Goal: Communication & Community: Participate in discussion

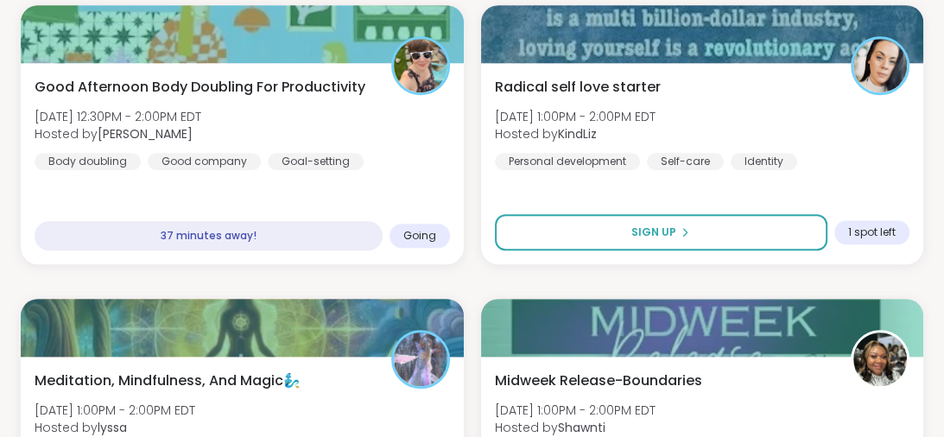
scroll to position [940, 0]
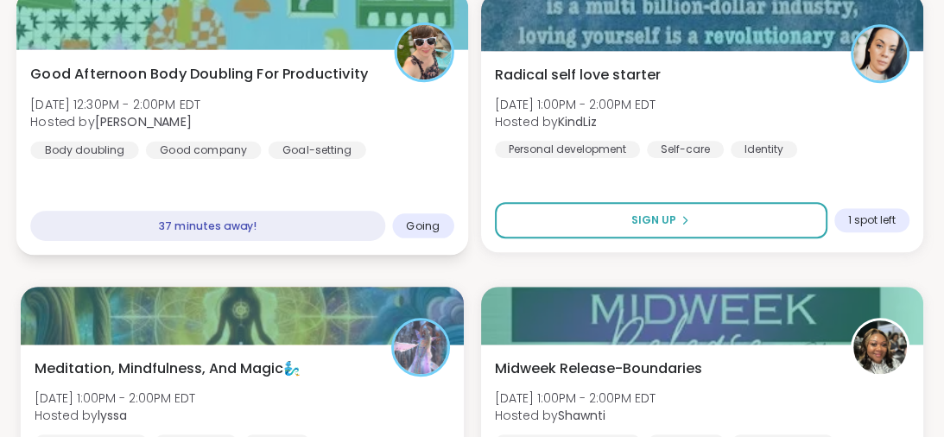
click at [353, 202] on div "Good Afternoon Body Doubling For Productivity Wed, Sep 10 | 12:30PM - 2:00PM ED…" at bounding box center [242, 152] width 452 height 206
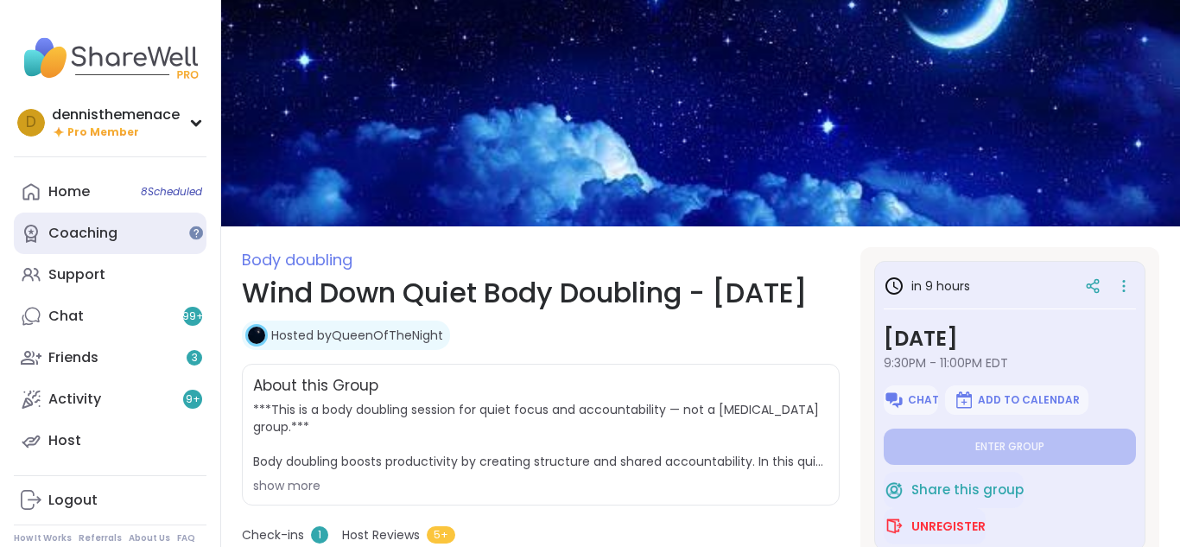
click at [82, 226] on div "Coaching" at bounding box center [82, 233] width 69 height 19
type textarea "*"
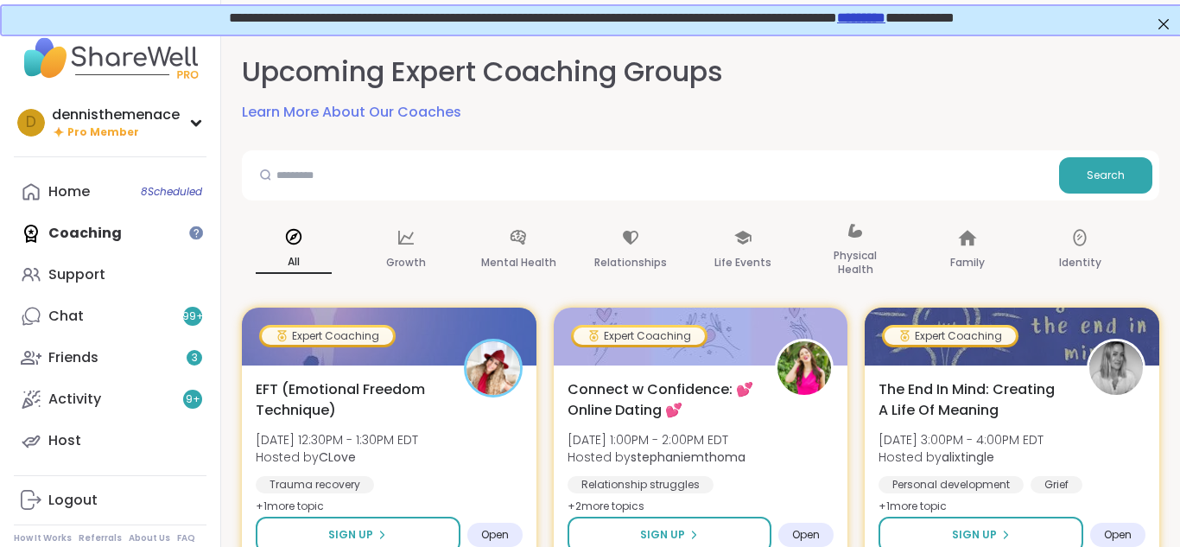
click at [76, 225] on div "Home 8 Scheduled Coaching Support Chat 99 + Friends 3 Activity 9 + Host" at bounding box center [110, 316] width 193 height 290
click at [73, 185] on div "Home 8 Scheduled" at bounding box center [68, 191] width 41 height 19
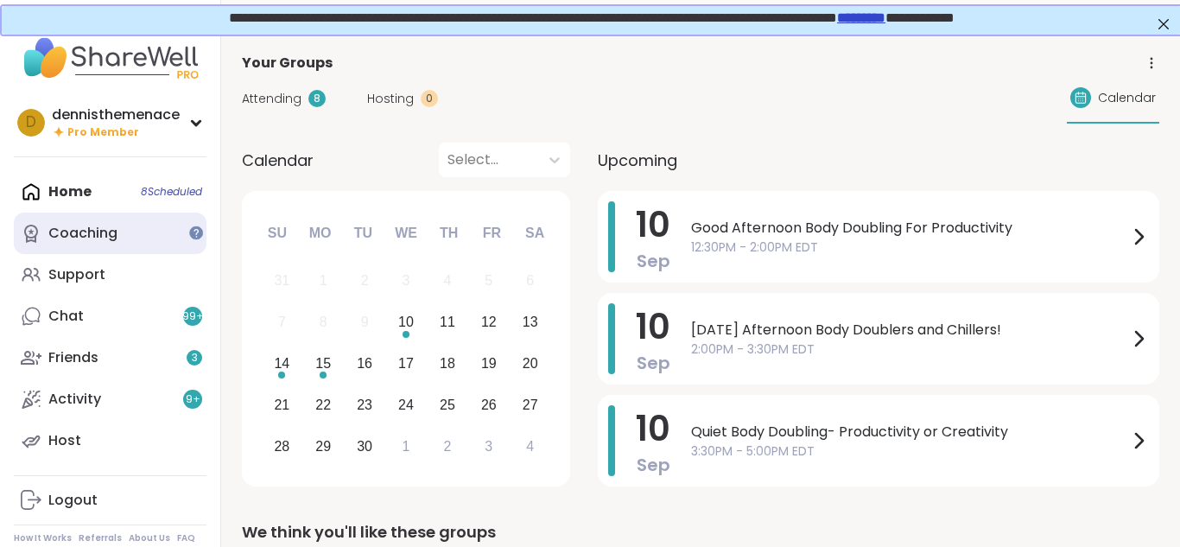
click at [77, 225] on div "Coaching" at bounding box center [82, 233] width 69 height 19
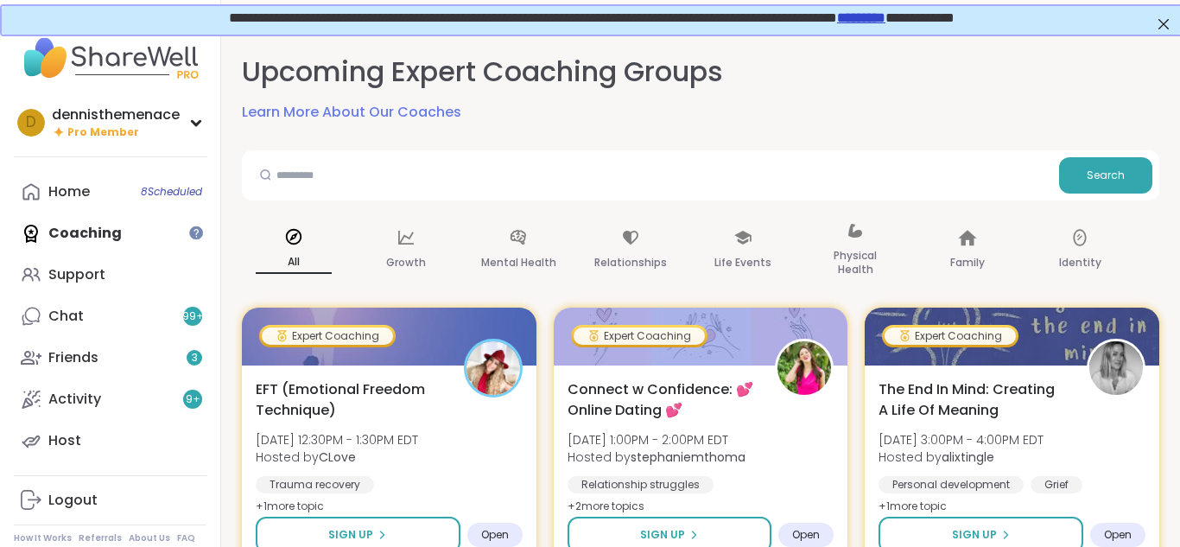
click at [77, 225] on div "Home 8 Scheduled Coaching Support Chat 99 + Friends 3 Activity 9 + Host" at bounding box center [110, 316] width 193 height 290
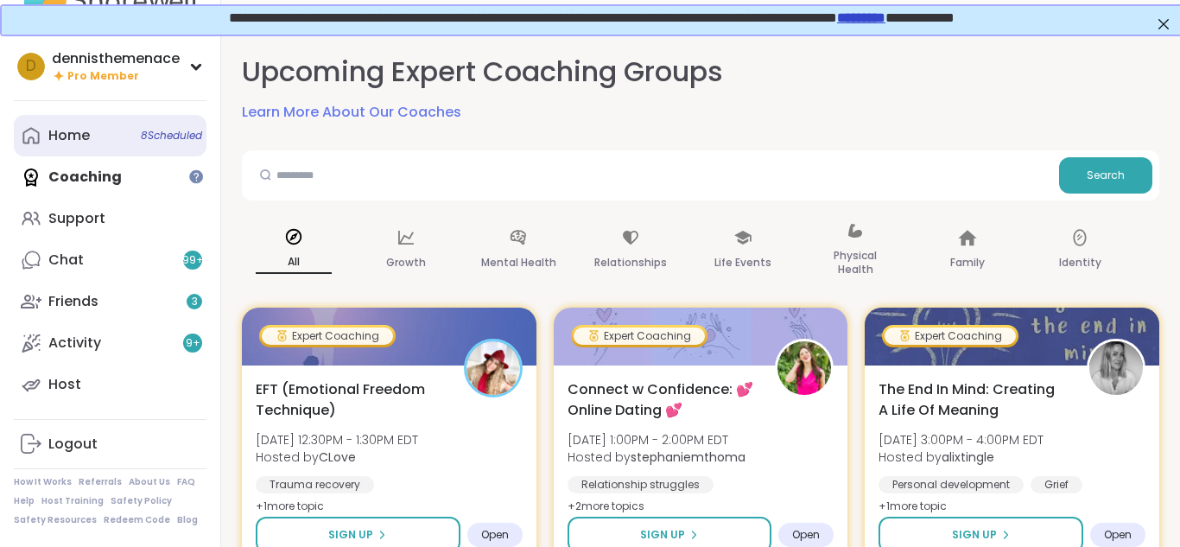
click at [69, 136] on div "Home 8 Scheduled" at bounding box center [68, 135] width 41 height 19
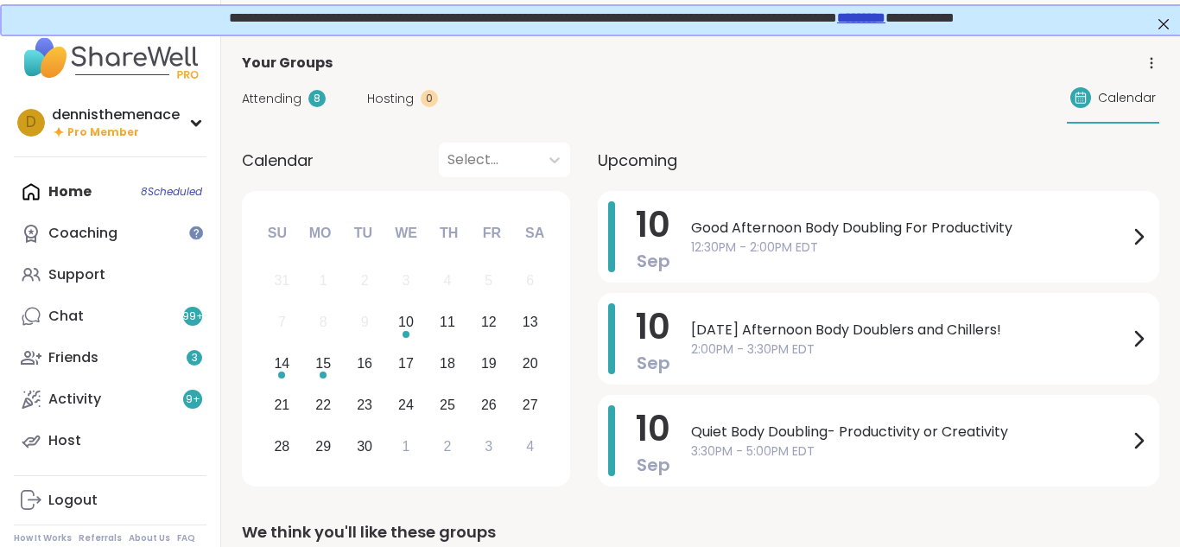
click at [62, 188] on div "Home 8 Scheduled Coaching Support Chat 99 + Friends 3 Activity 9 + Host" at bounding box center [110, 316] width 193 height 290
click at [61, 396] on div "Activity 9 +" at bounding box center [74, 399] width 53 height 19
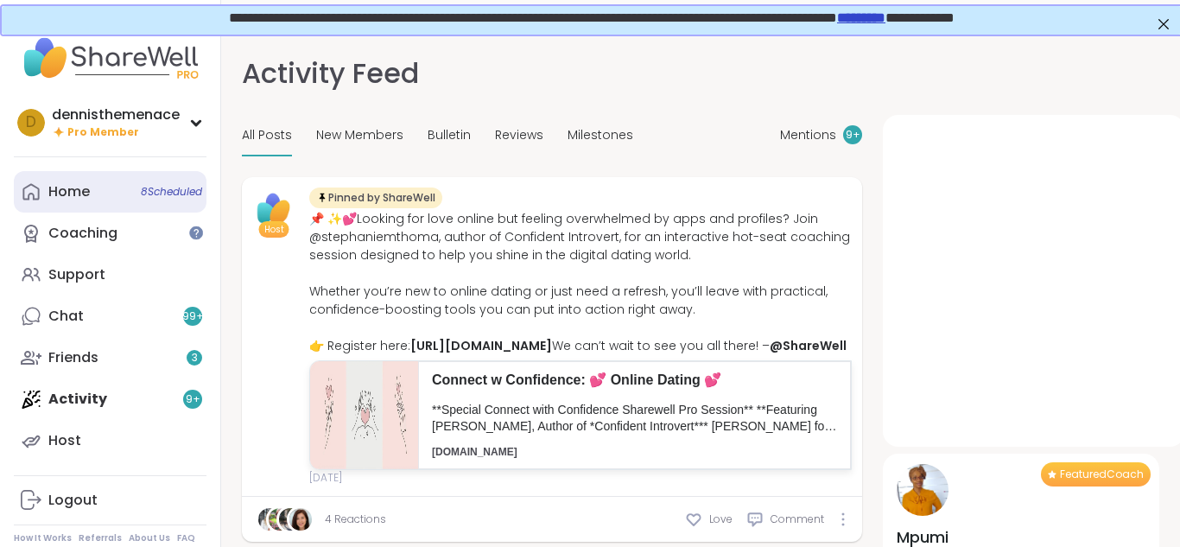
click at [70, 185] on div "Home 8 Scheduled" at bounding box center [68, 191] width 41 height 19
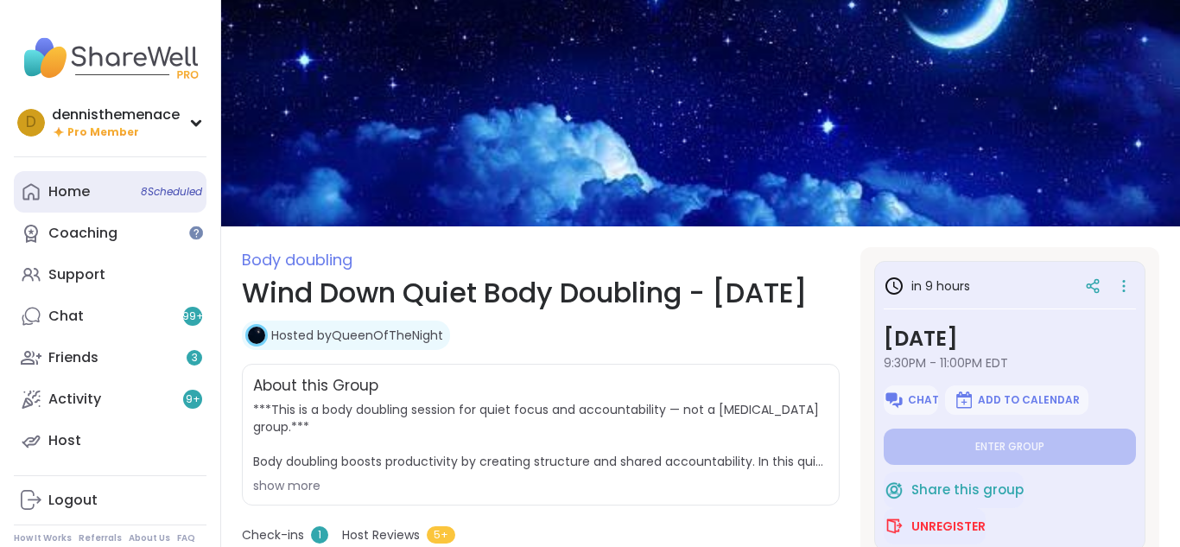
click at [171, 193] on span "8 Scheduled" at bounding box center [171, 192] width 61 height 14
type textarea "*"
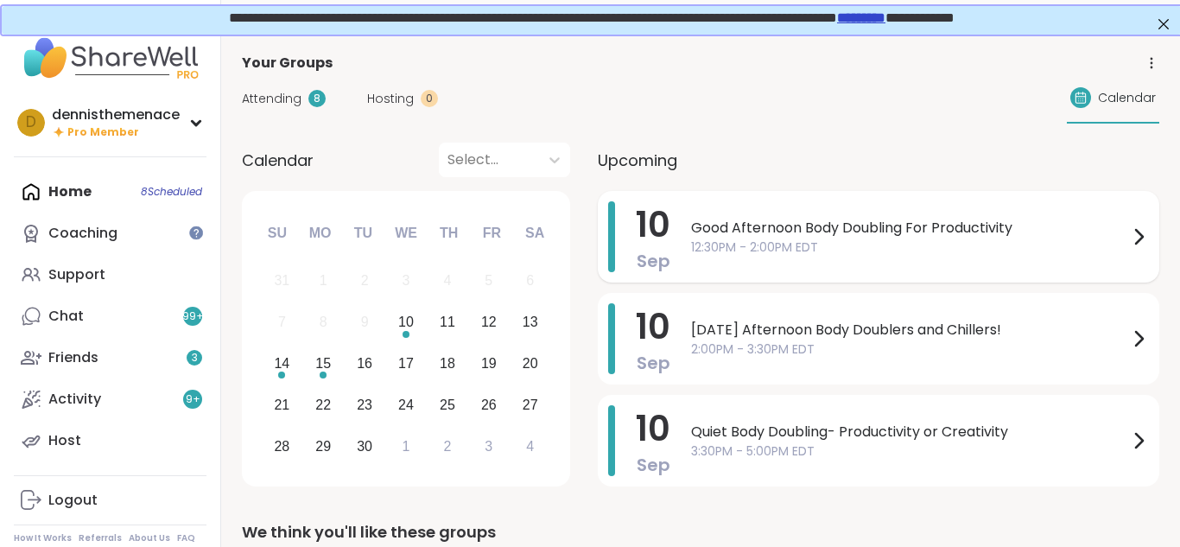
click at [758, 232] on span "Good Afternoon Body Doubling For Productivity" at bounding box center [909, 228] width 437 height 21
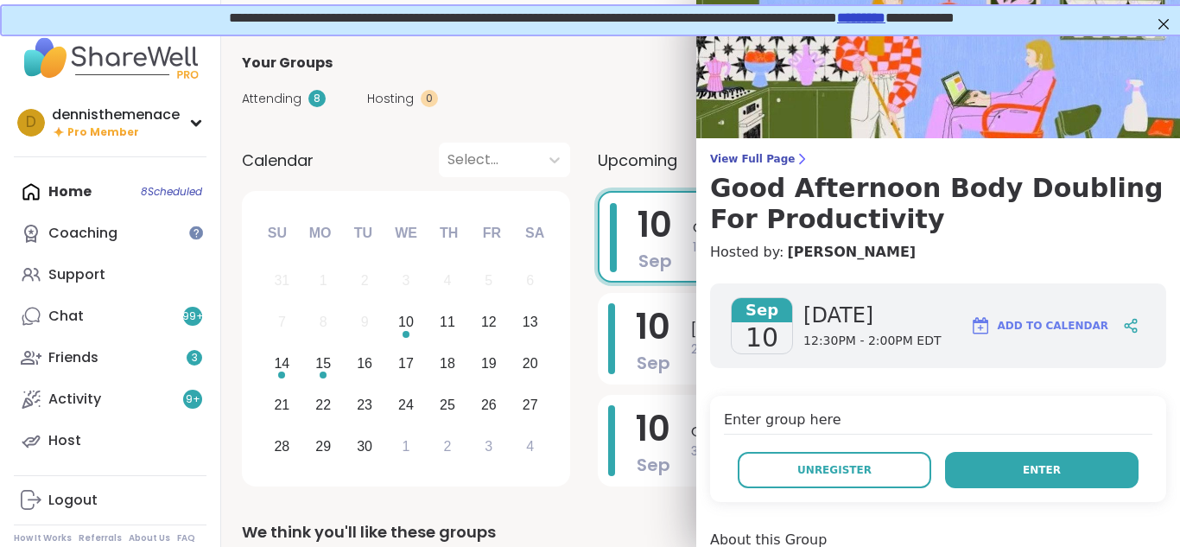
click at [1043, 467] on span "Enter" at bounding box center [1042, 470] width 38 height 16
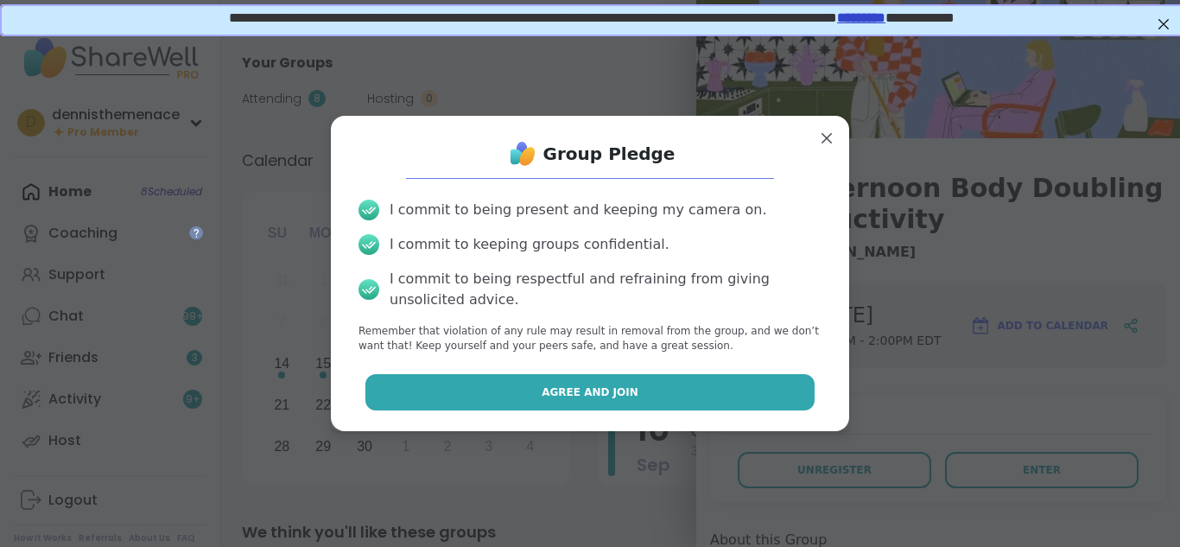
click at [615, 390] on span "Agree and Join" at bounding box center [590, 392] width 97 height 16
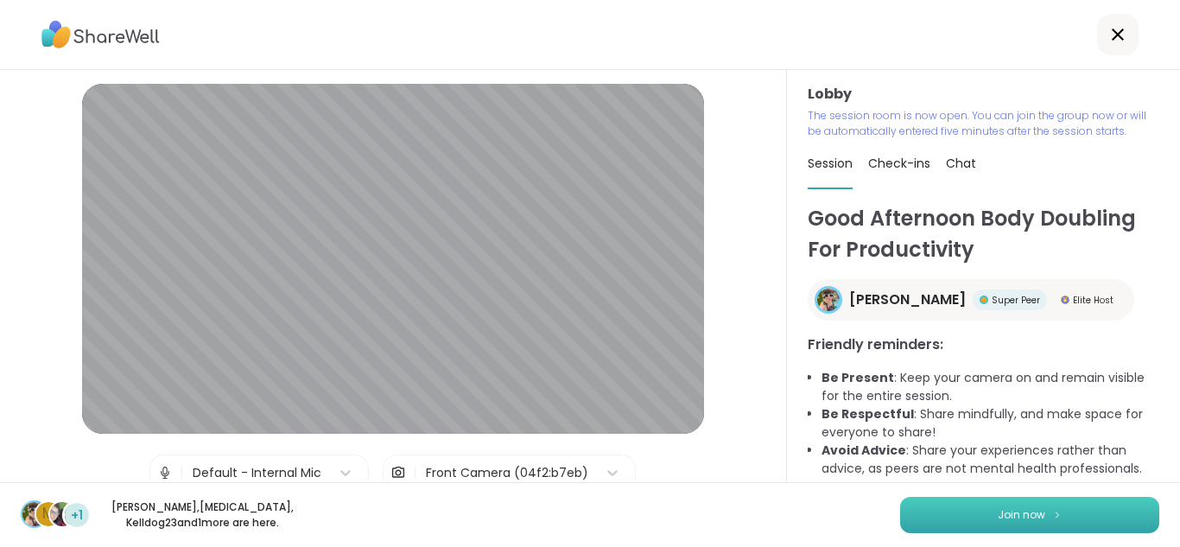
click at [1017, 507] on span "Join now" at bounding box center [1022, 515] width 48 height 16
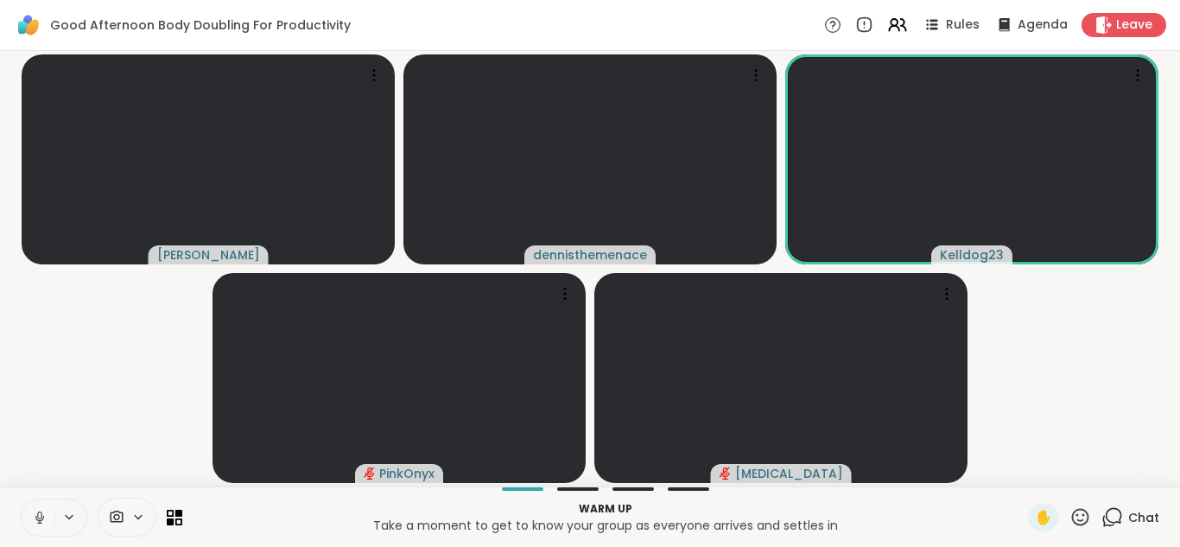
click at [1140, 525] on span "Chat" at bounding box center [1143, 517] width 31 height 17
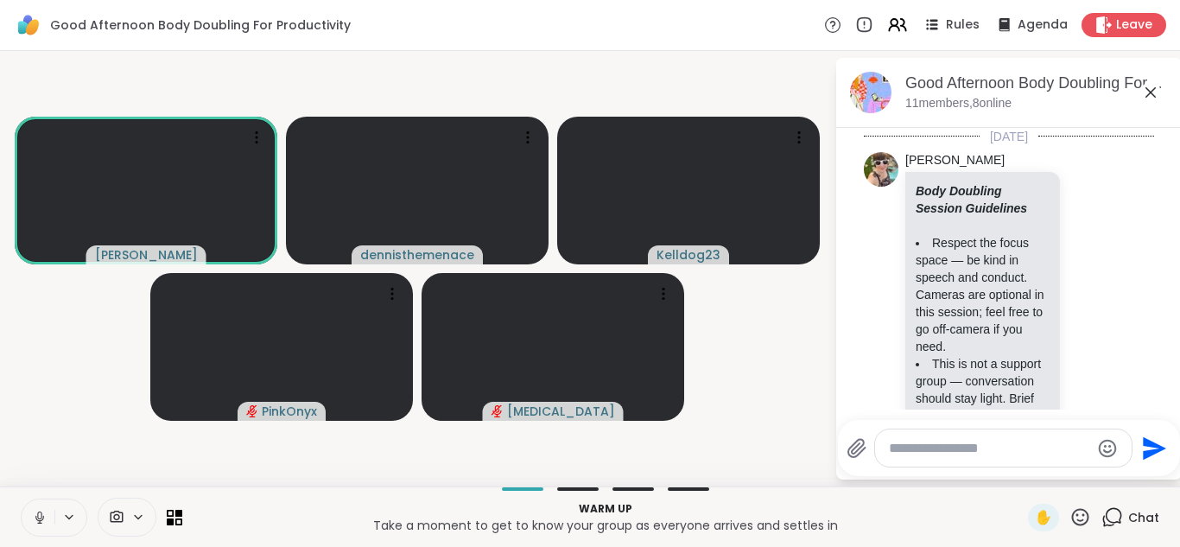
scroll to position [502, 0]
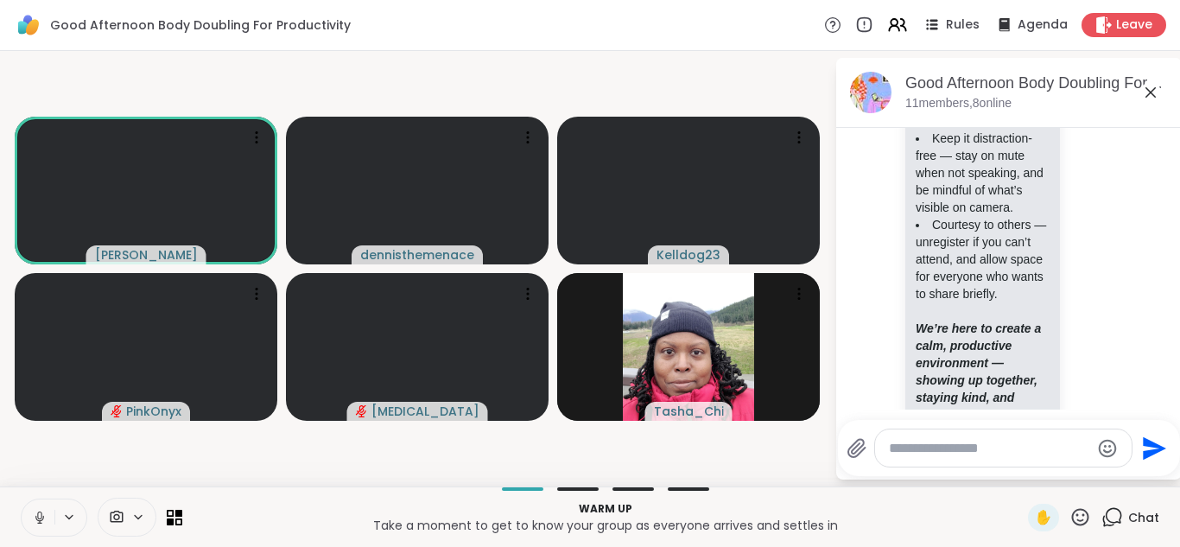
click at [36, 514] on icon at bounding box center [40, 518] width 16 height 16
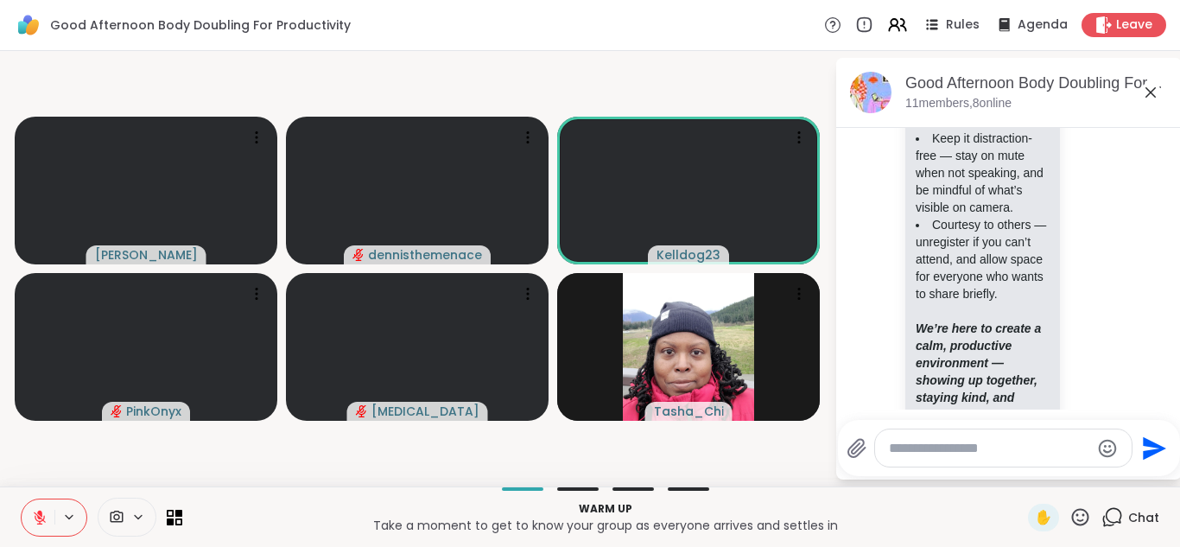
click at [36, 514] on icon at bounding box center [40, 517] width 12 height 12
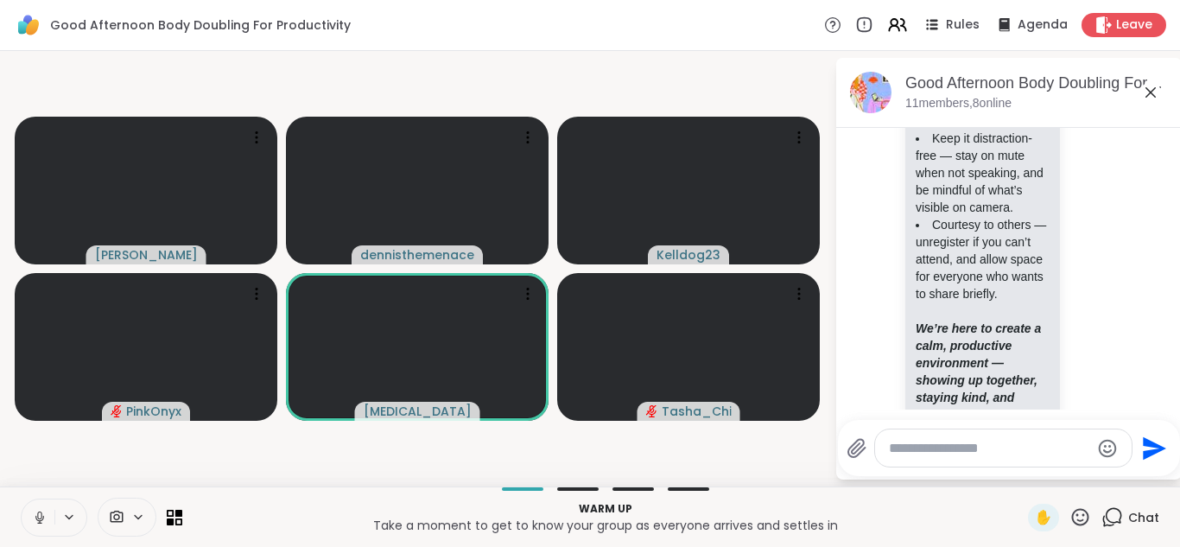
click at [37, 514] on icon at bounding box center [39, 515] width 4 height 8
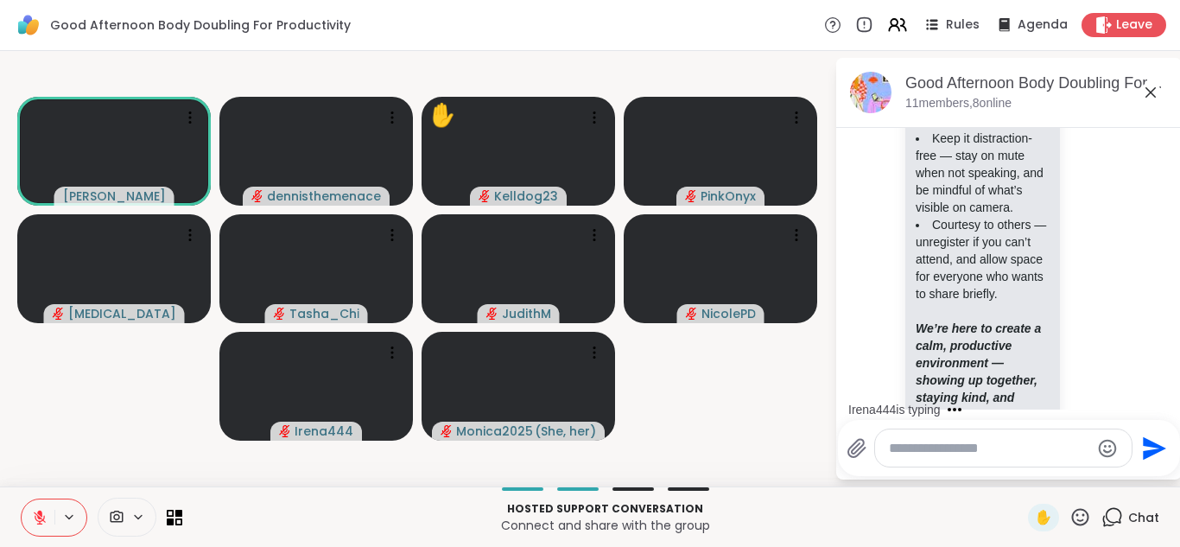
scroll to position [628, 0]
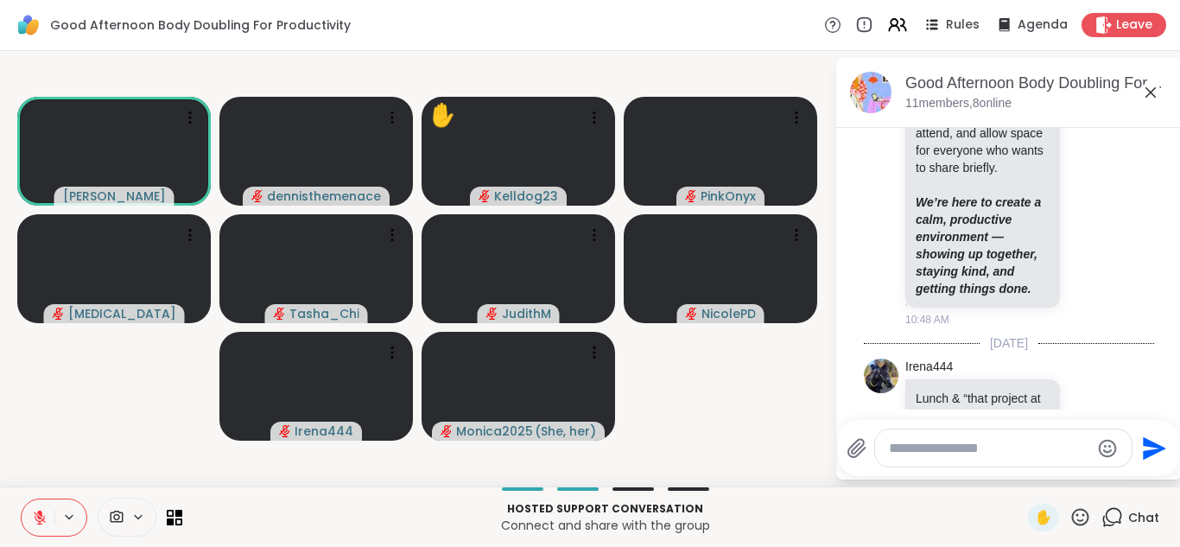
click at [954, 445] on textarea "Type your message" at bounding box center [989, 448] width 201 height 17
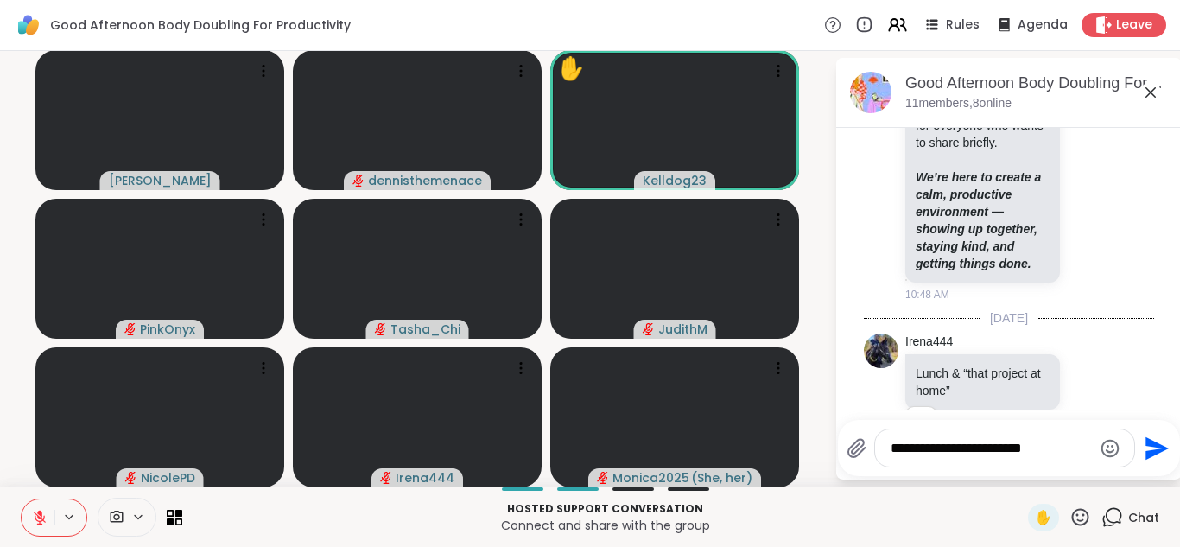
click at [857, 354] on li "Irena444 Lunch & “that project at home” 1 1 12:35 PM • Edited" at bounding box center [1010, 394] width 314 height 134
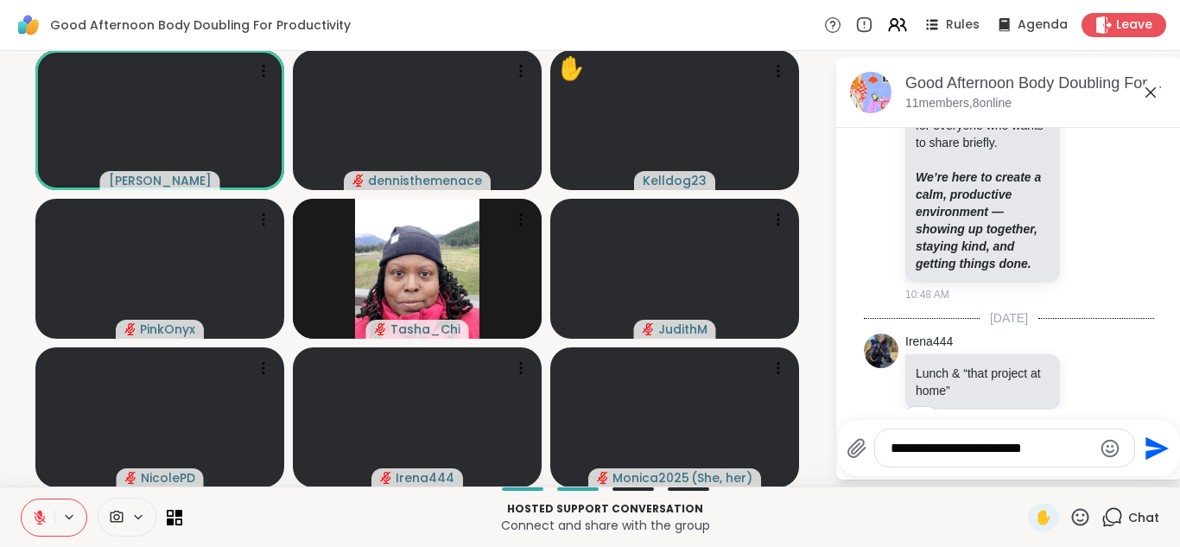
click at [1058, 447] on textarea "**********" at bounding box center [991, 448] width 201 height 17
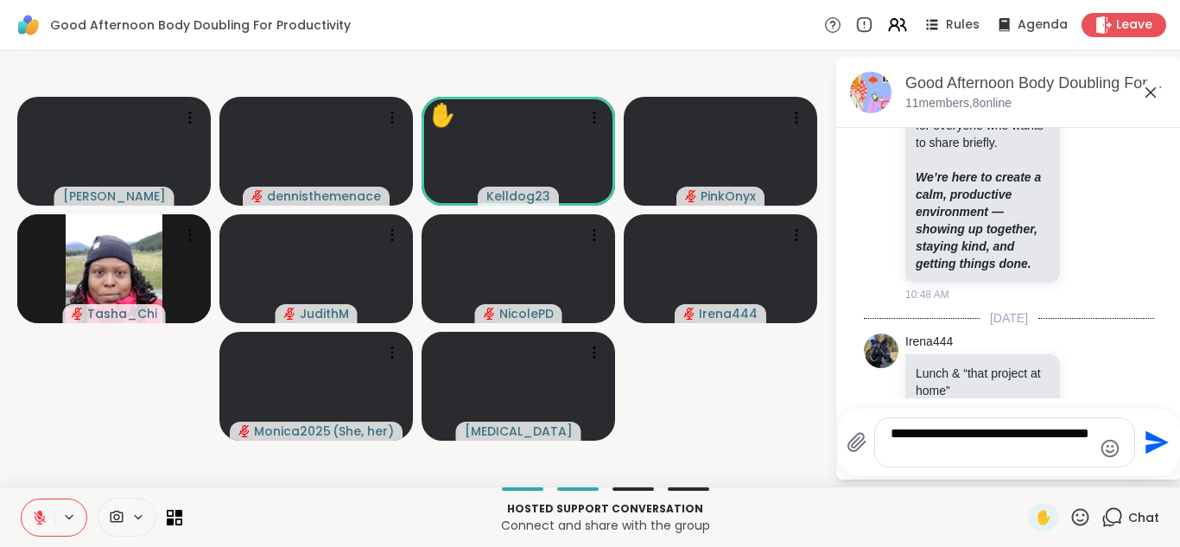
type textarea "**********"
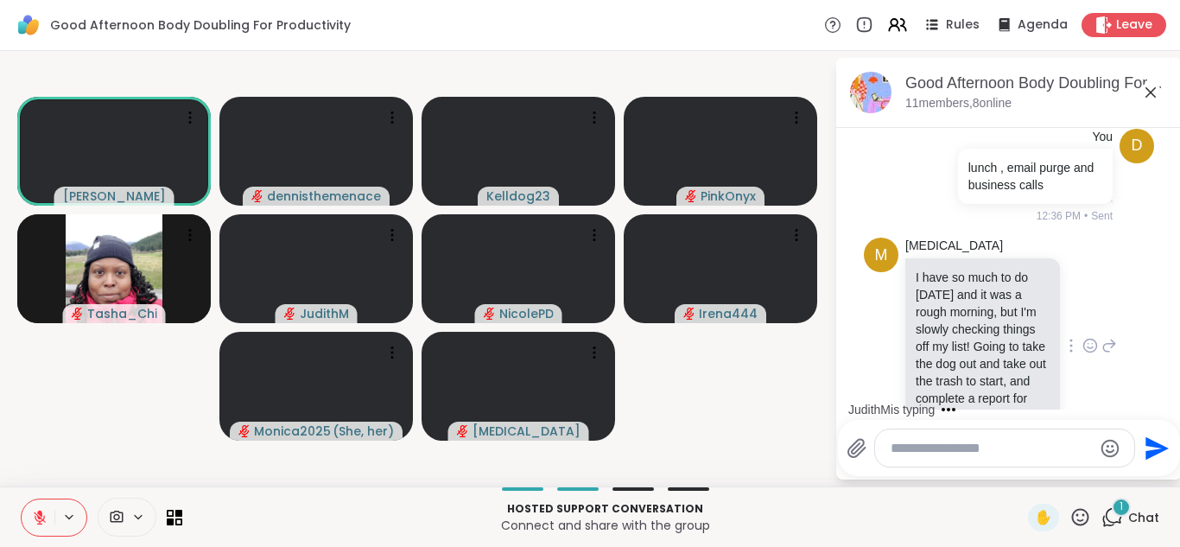
scroll to position [1171, 0]
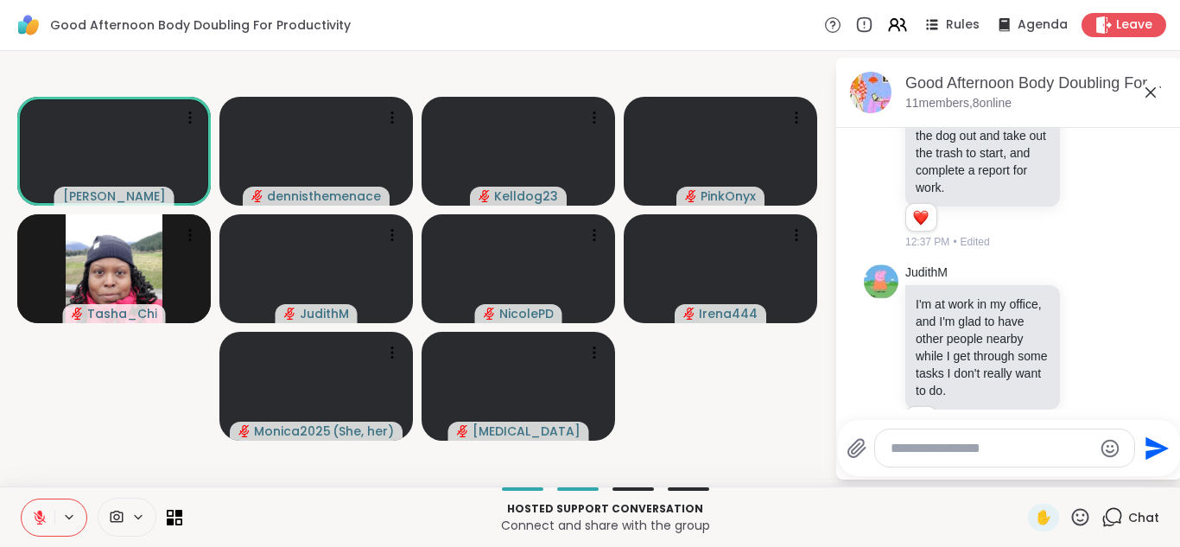
click at [41, 513] on icon at bounding box center [39, 513] width 5 height 7
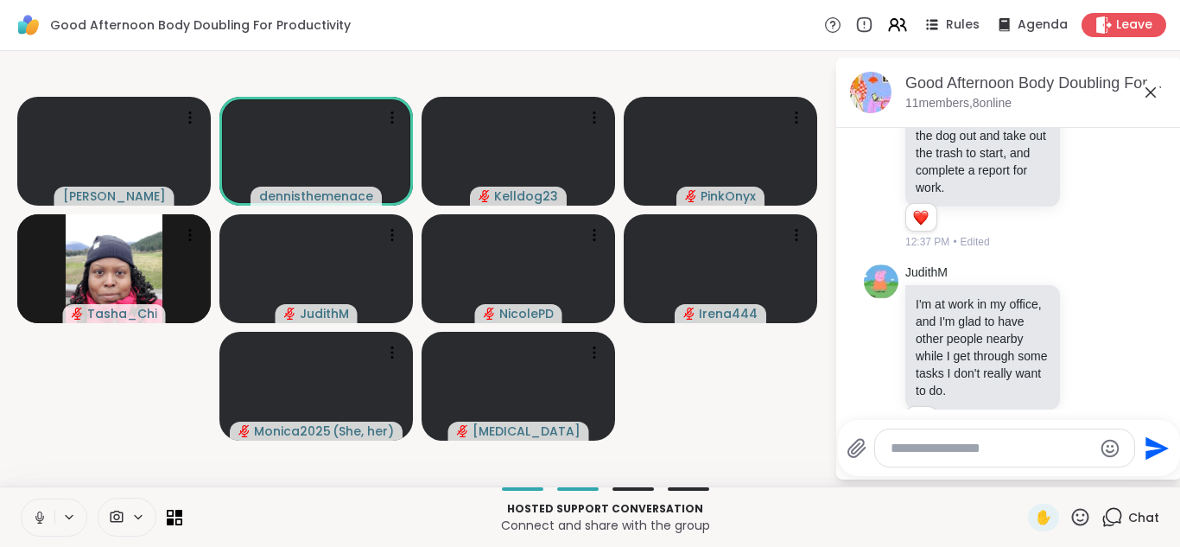
scroll to position [1364, 0]
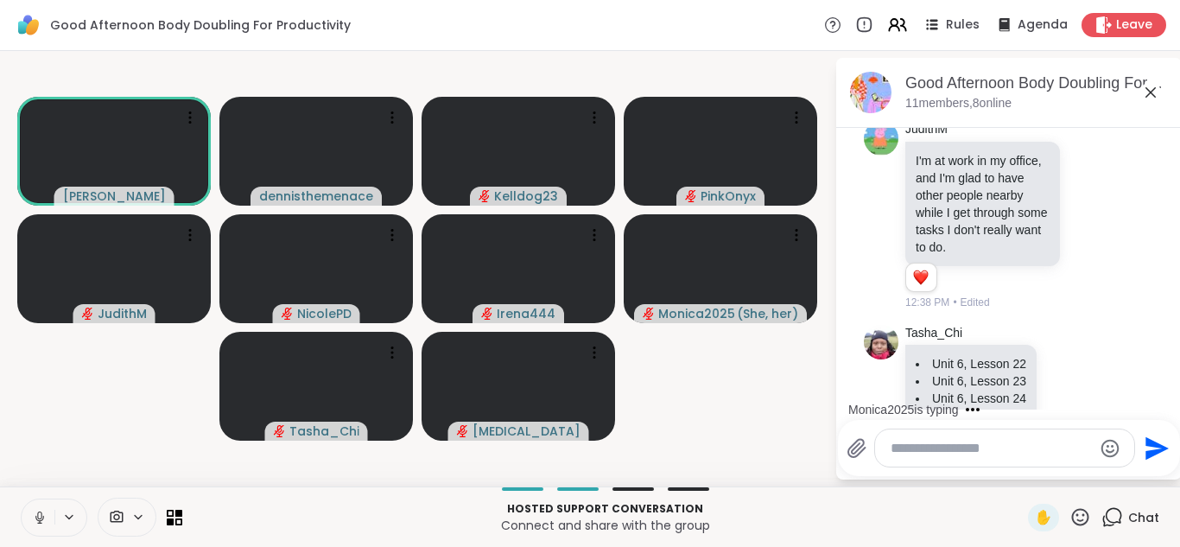
click at [41, 513] on icon at bounding box center [40, 518] width 16 height 16
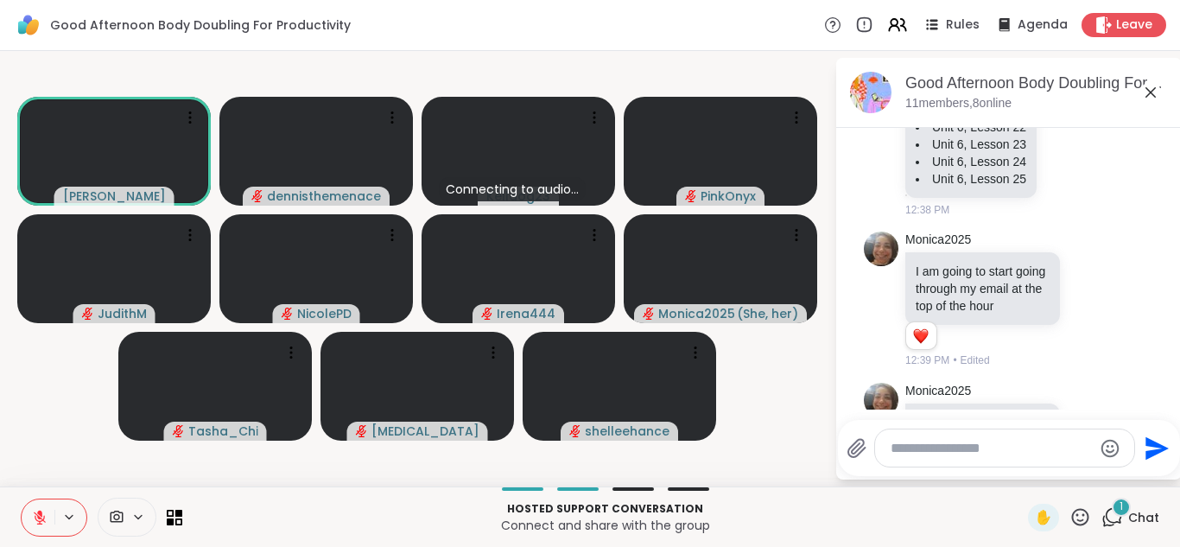
scroll to position [1769, 0]
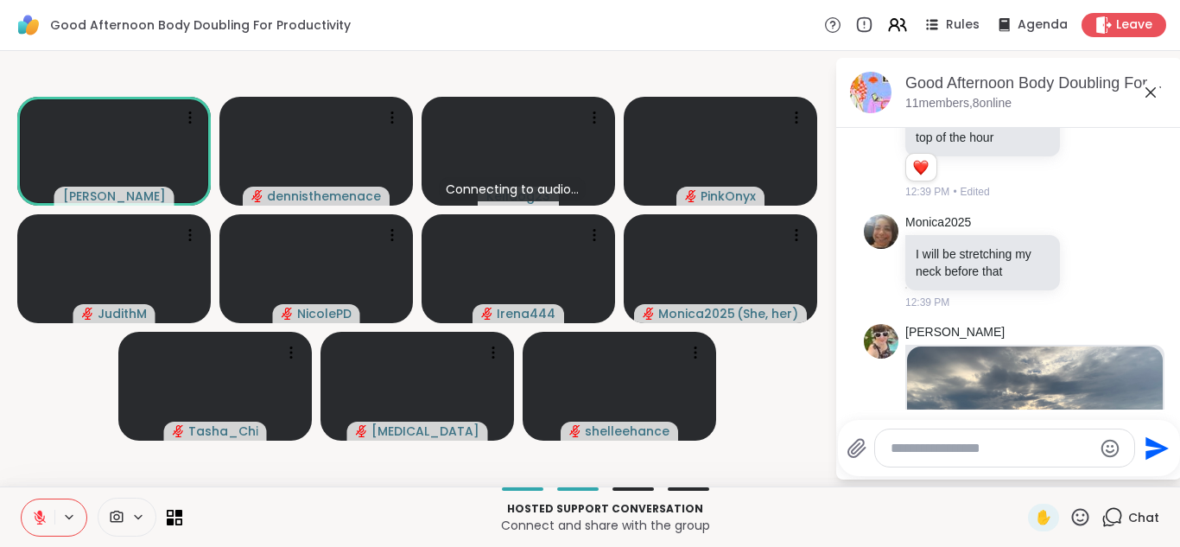
click at [1075, 360] on img at bounding box center [1035, 453] width 256 height 215
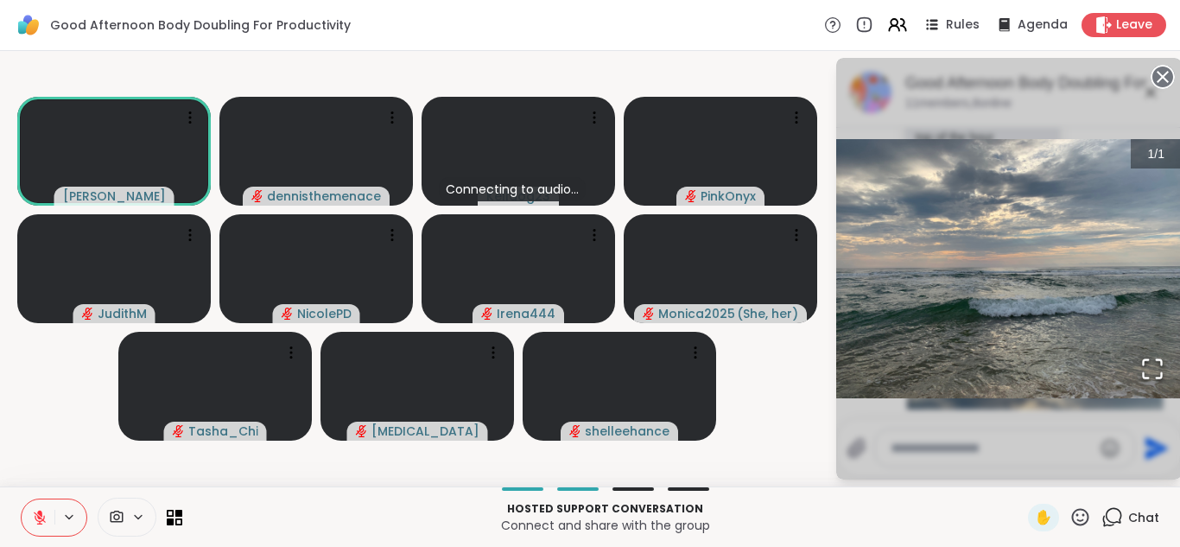
click at [1086, 537] on div "Hosted support conversation Connect and share with the group ✋ Chat" at bounding box center [590, 516] width 1180 height 60
click at [1147, 515] on span "Chat" at bounding box center [1143, 517] width 31 height 17
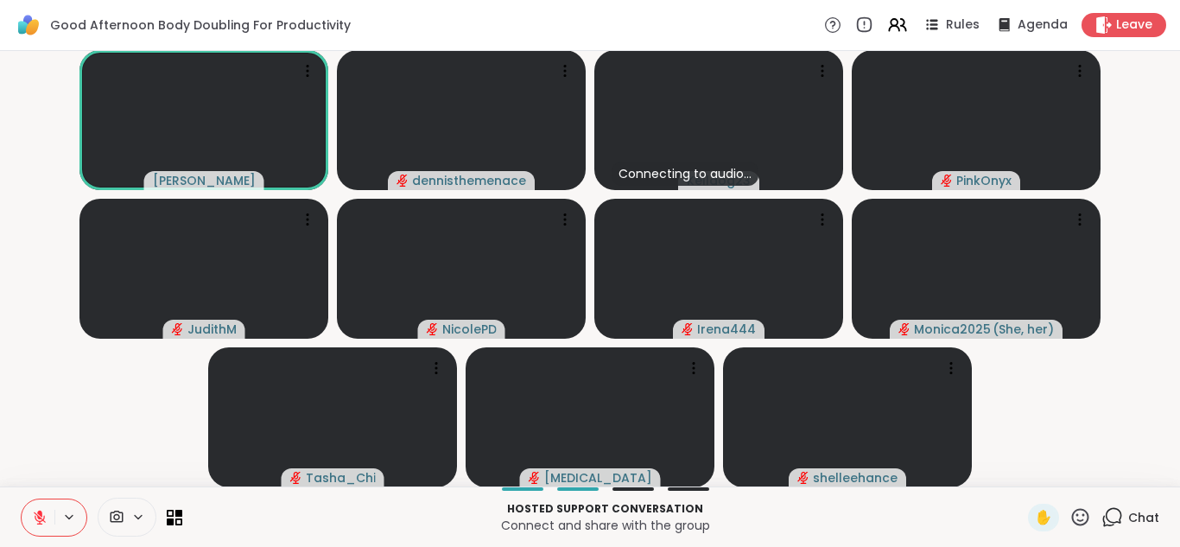
click at [1147, 515] on span "Chat" at bounding box center [1143, 517] width 31 height 17
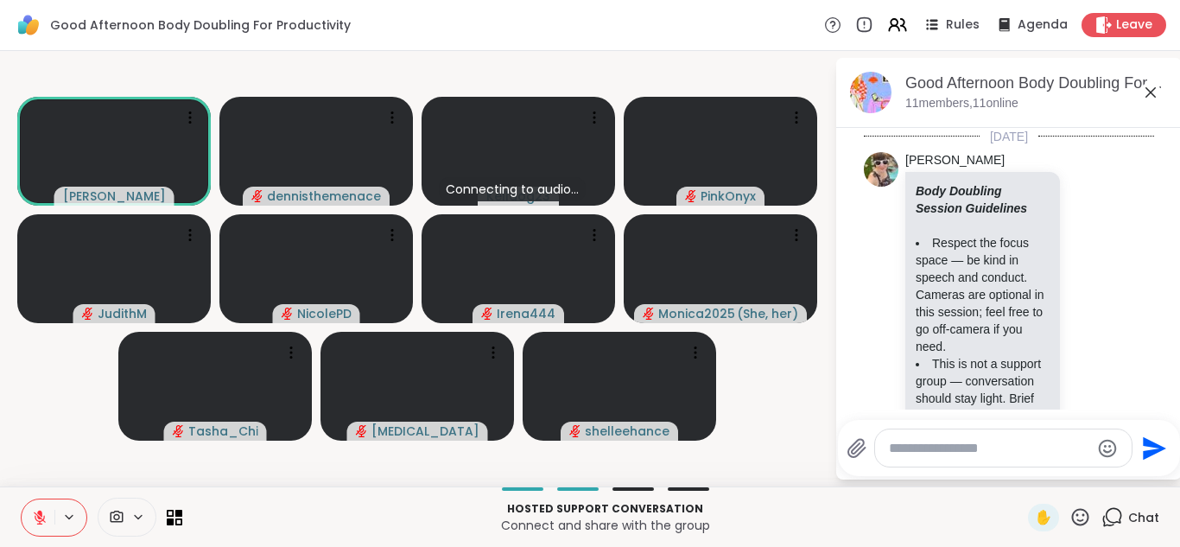
scroll to position [2033, 0]
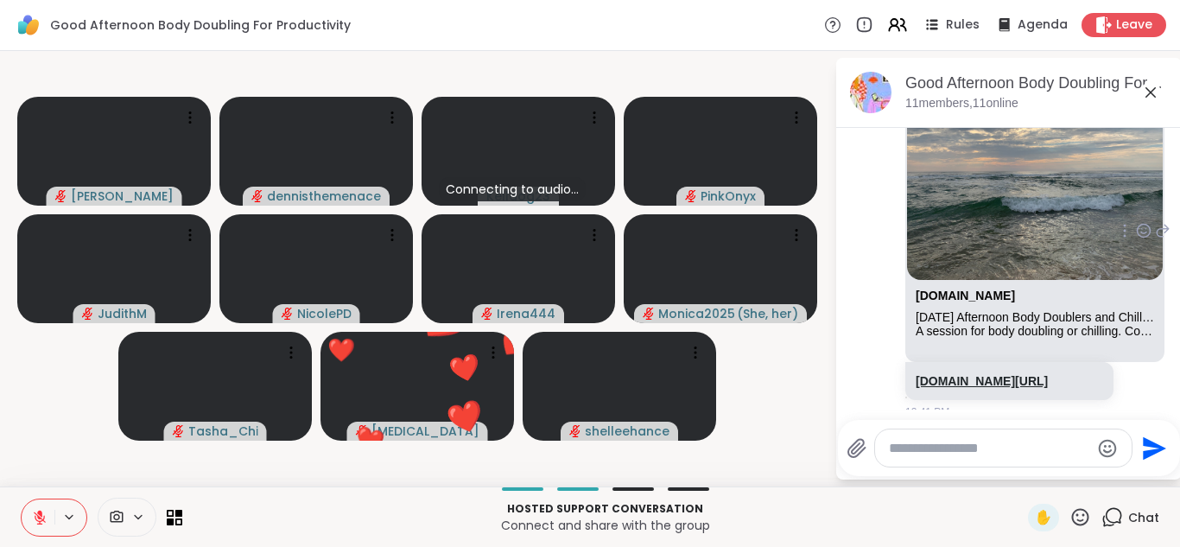
click at [983, 374] on link "sharewellnow.com/session/71499b4a-3a0a-47b2-8440-6269a5c65e16" at bounding box center [982, 381] width 132 height 14
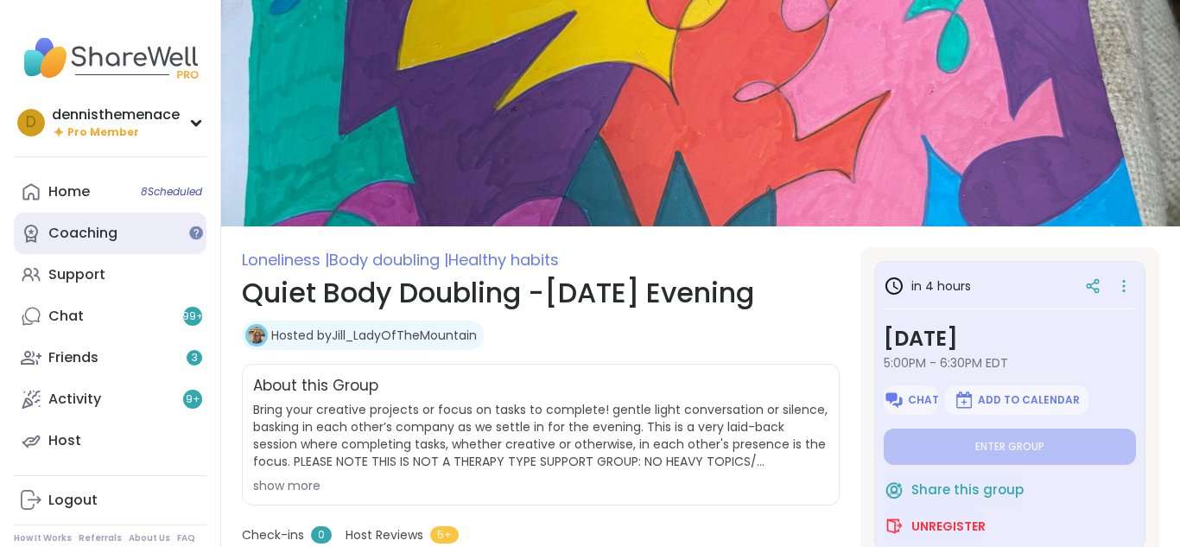
click at [59, 238] on div "Coaching" at bounding box center [82, 233] width 69 height 19
type textarea "*"
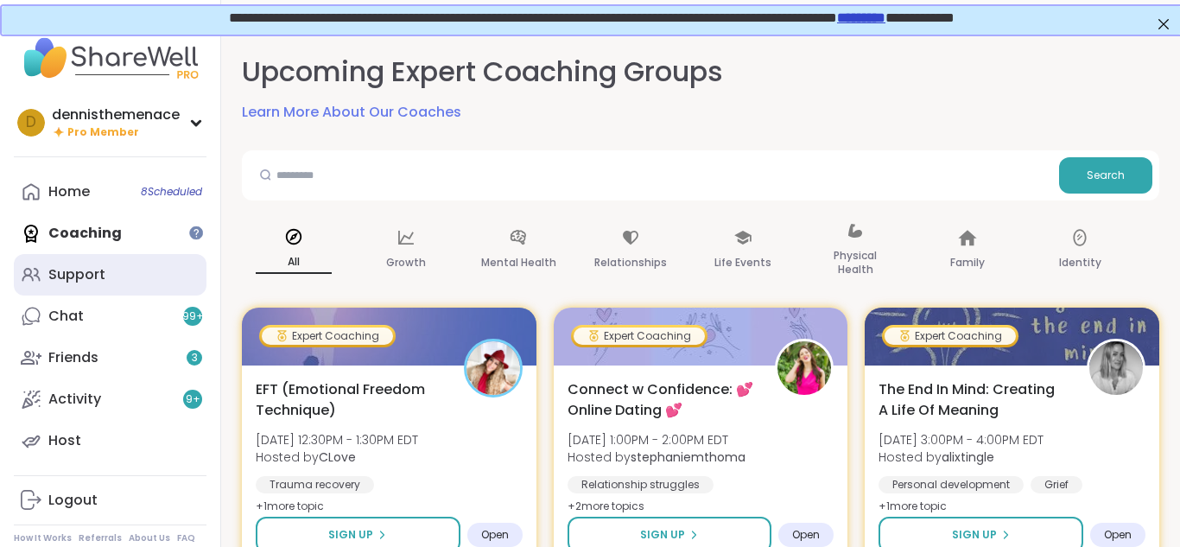
click at [79, 273] on div "Support" at bounding box center [76, 274] width 57 height 19
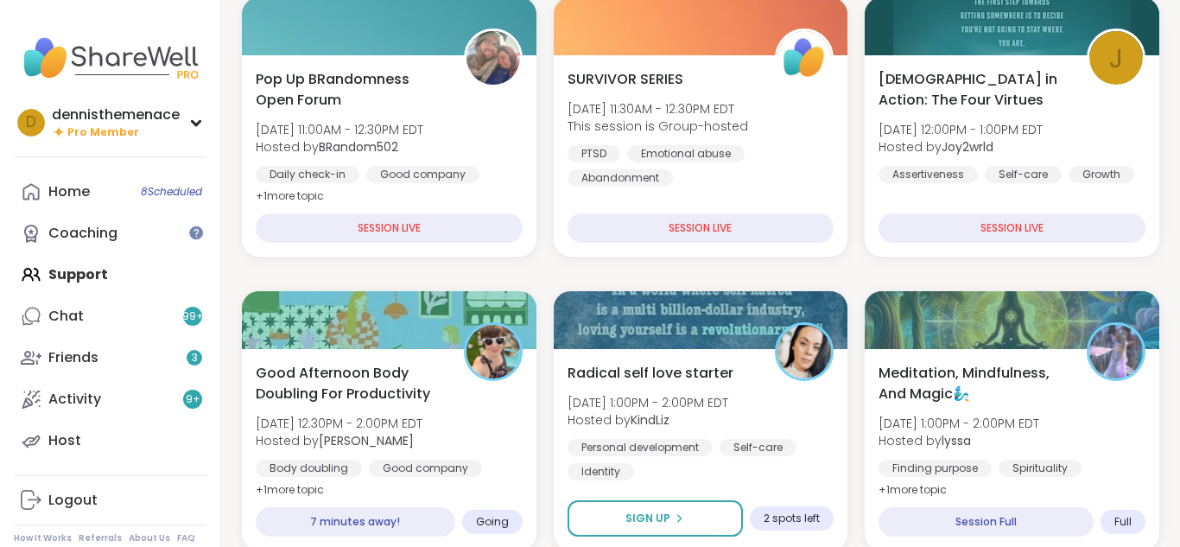
scroll to position [276, 0]
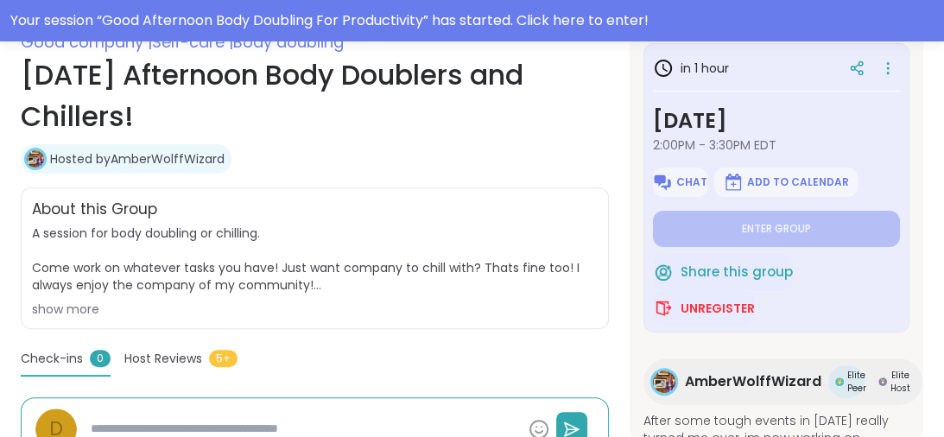
scroll to position [332, 0]
